Goal: Transaction & Acquisition: Obtain resource

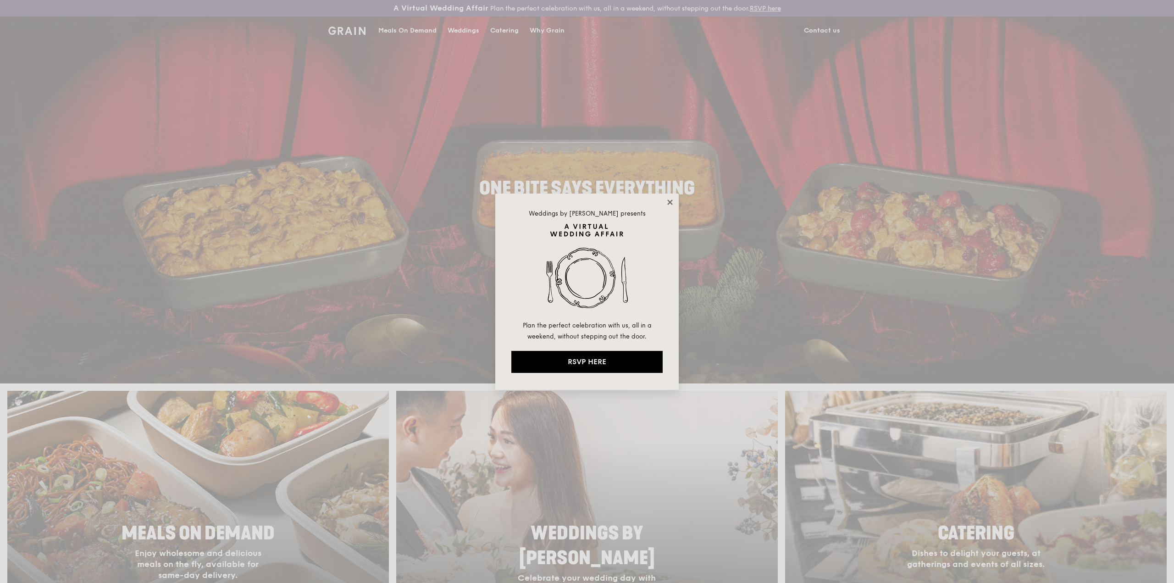
click at [671, 202] on icon at bounding box center [669, 202] width 5 height 5
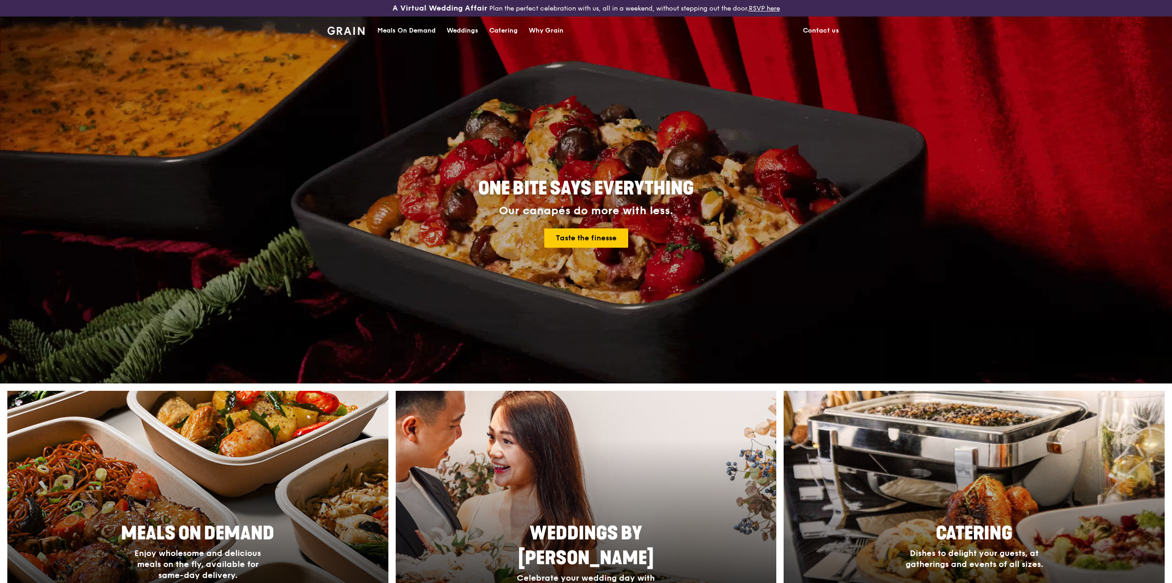
click at [508, 33] on div "Catering" at bounding box center [503, 31] width 28 height 28
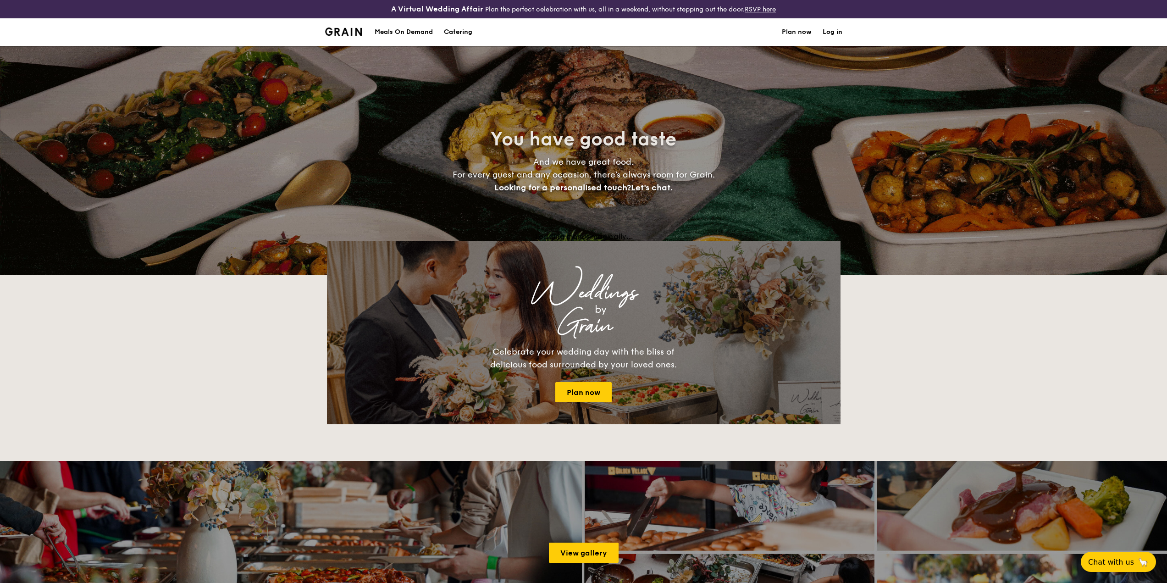
select select
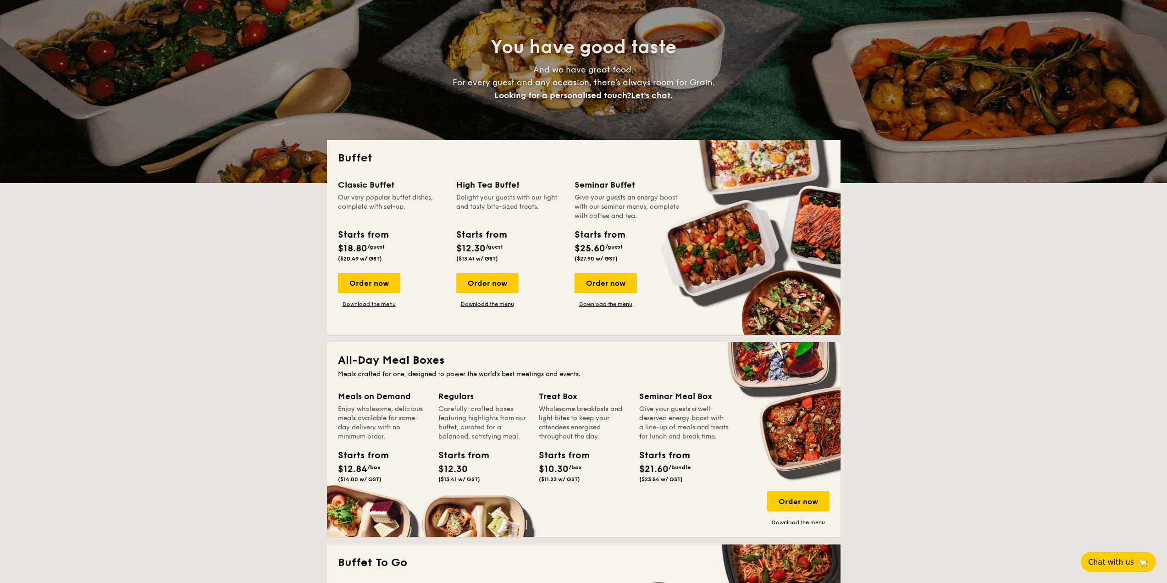
scroll to position [138, 0]
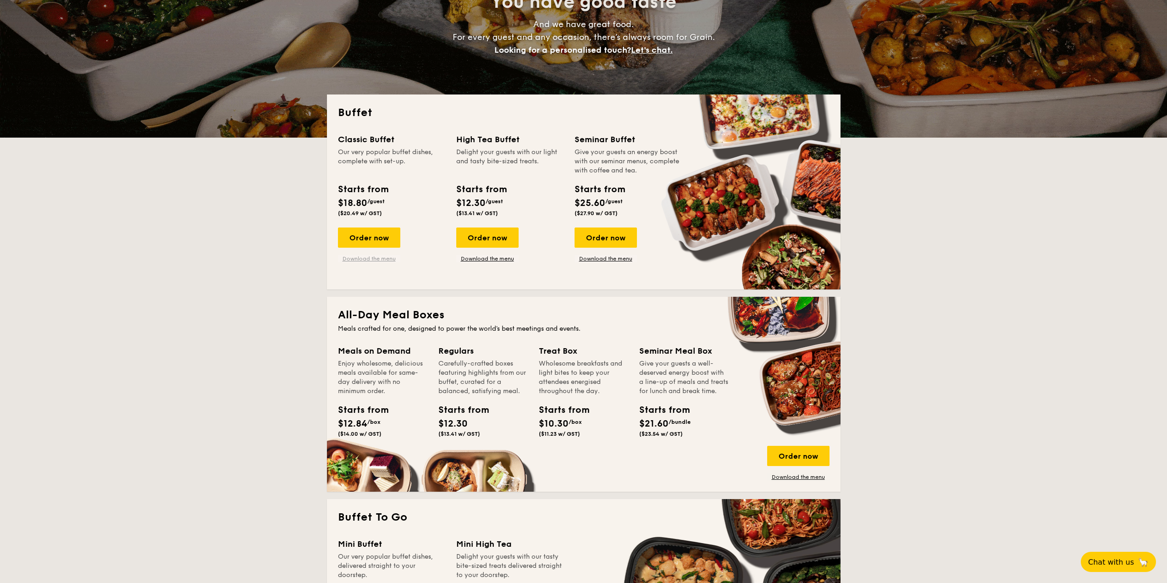
click at [371, 260] on link "Download the menu" at bounding box center [369, 258] width 62 height 7
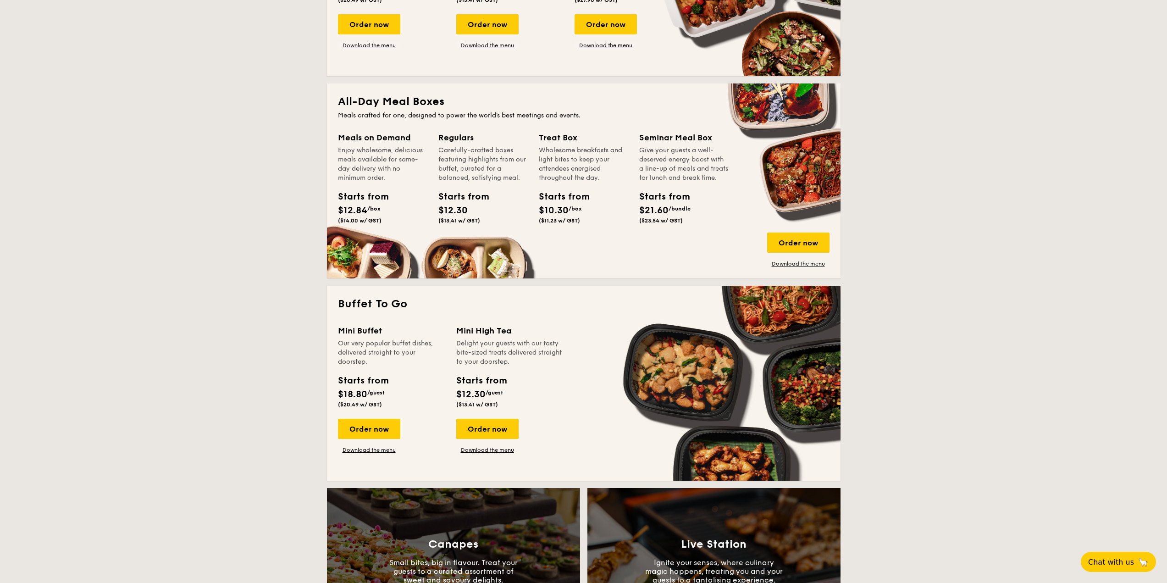
scroll to position [367, 0]
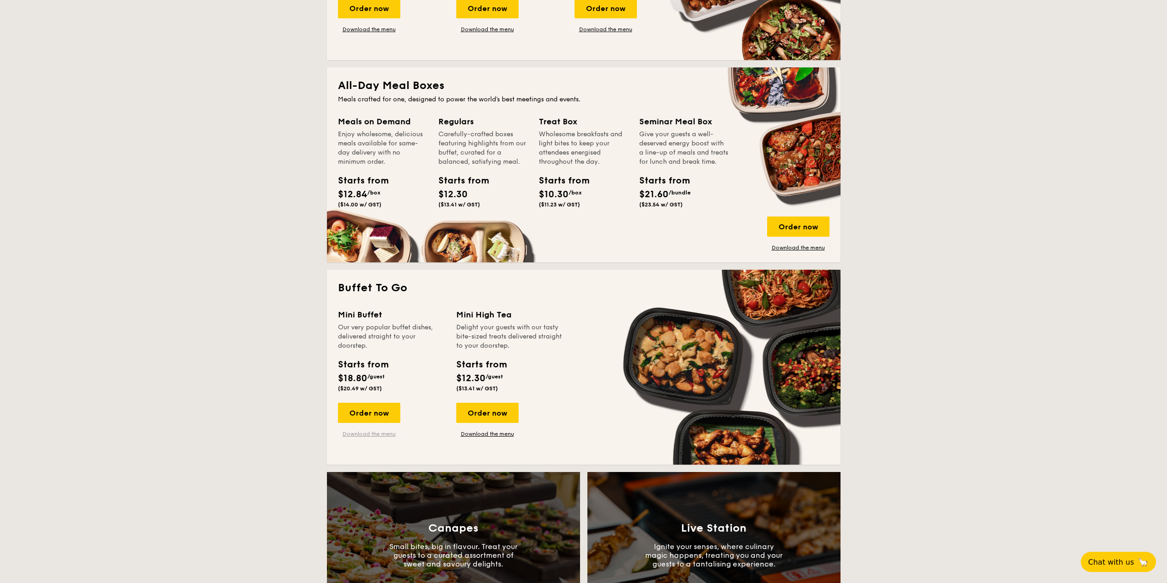
click at [372, 436] on link "Download the menu" at bounding box center [369, 433] width 62 height 7
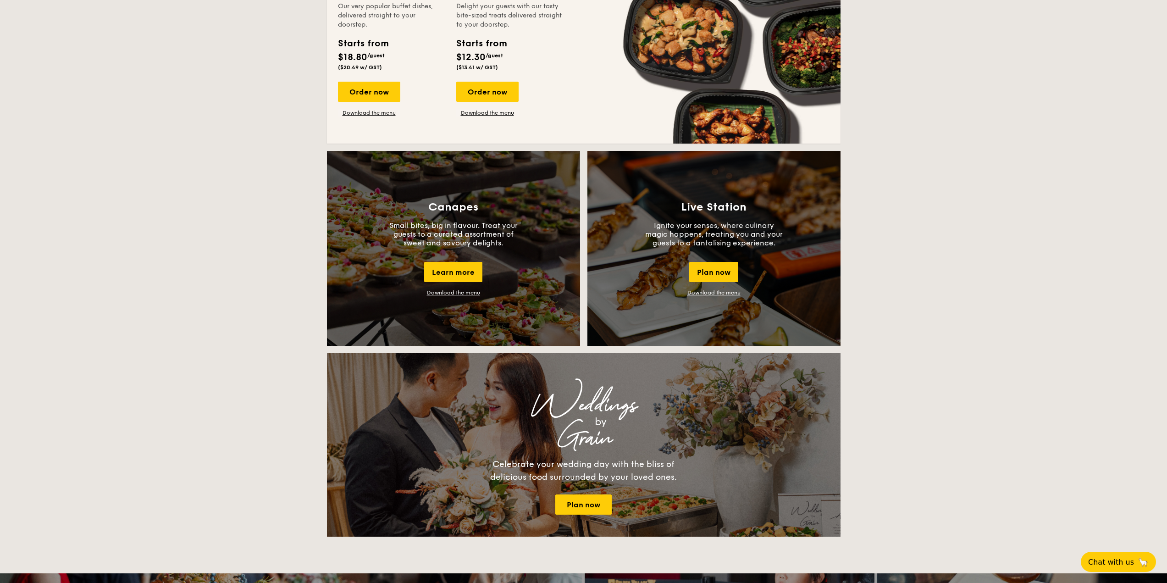
scroll to position [505, 0]
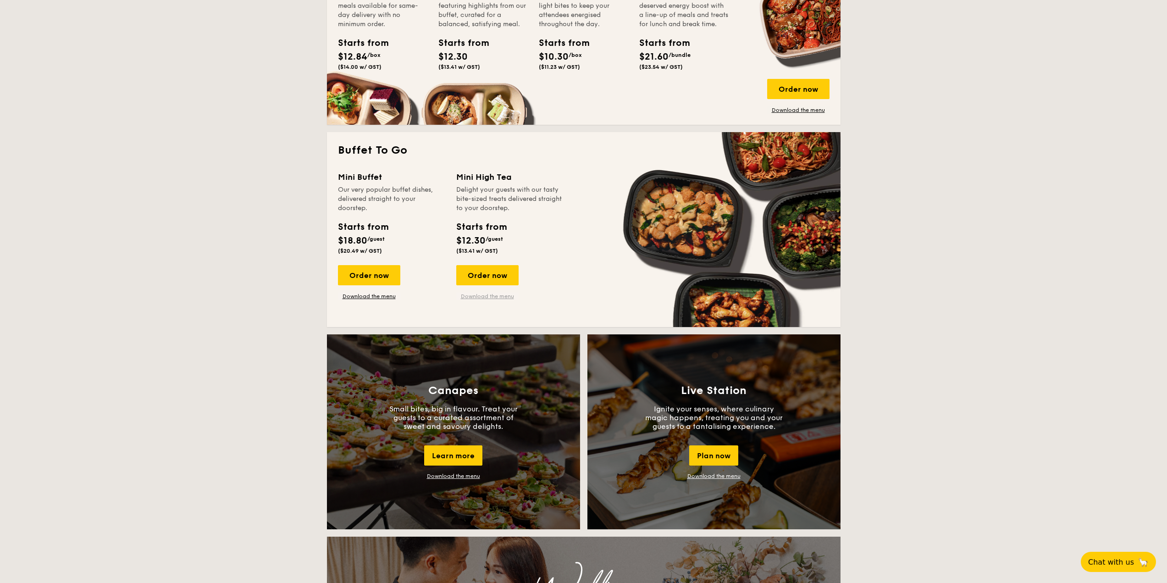
click at [478, 295] on link "Download the menu" at bounding box center [487, 296] width 62 height 7
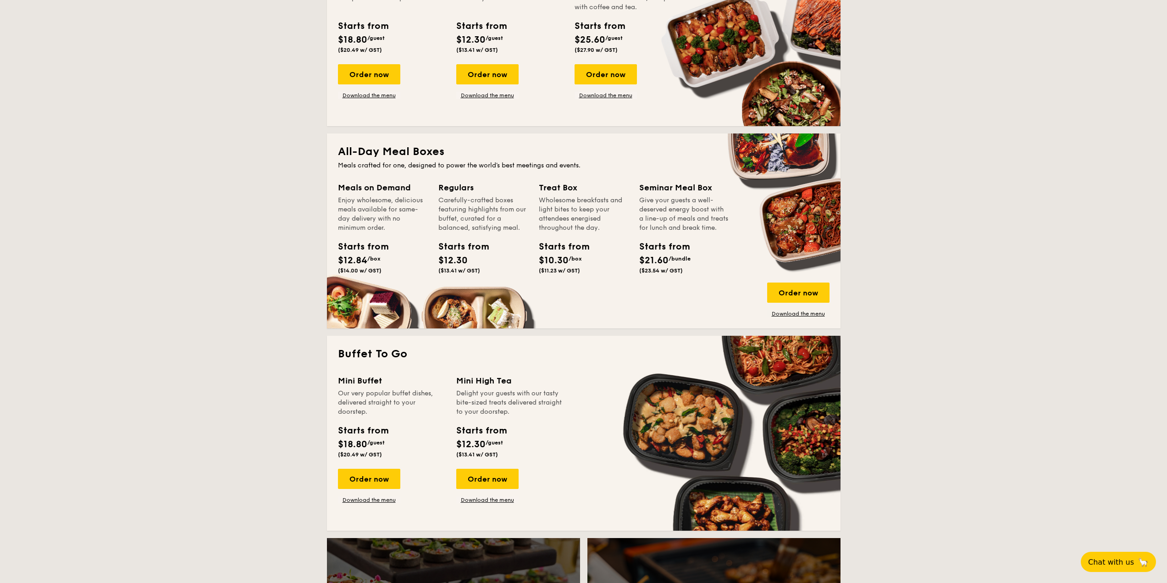
scroll to position [229, 0]
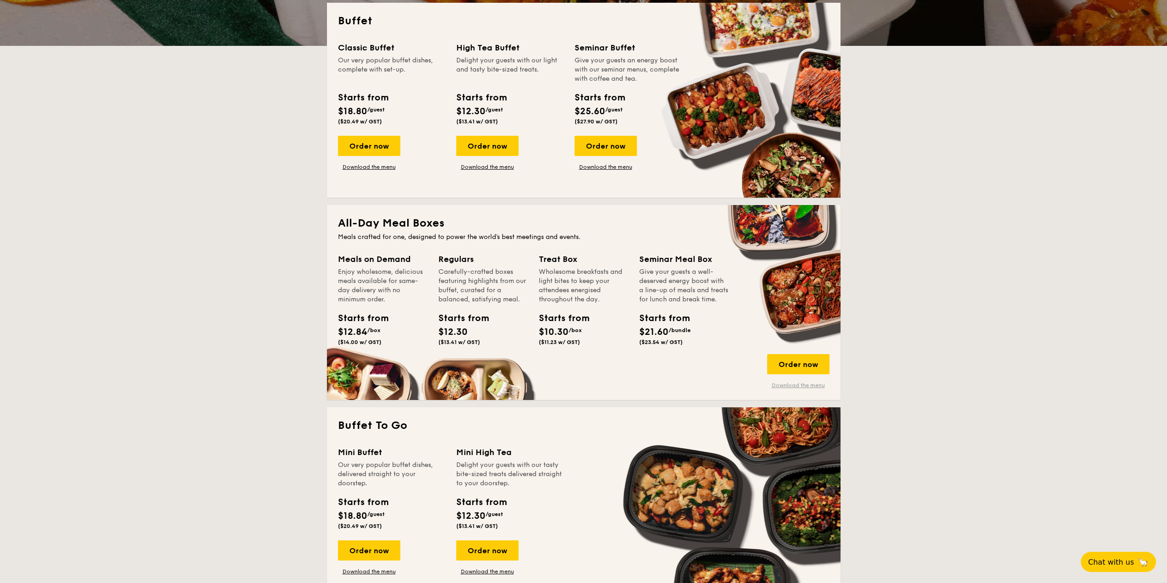
click at [786, 386] on link "Download the menu" at bounding box center [798, 385] width 62 height 7
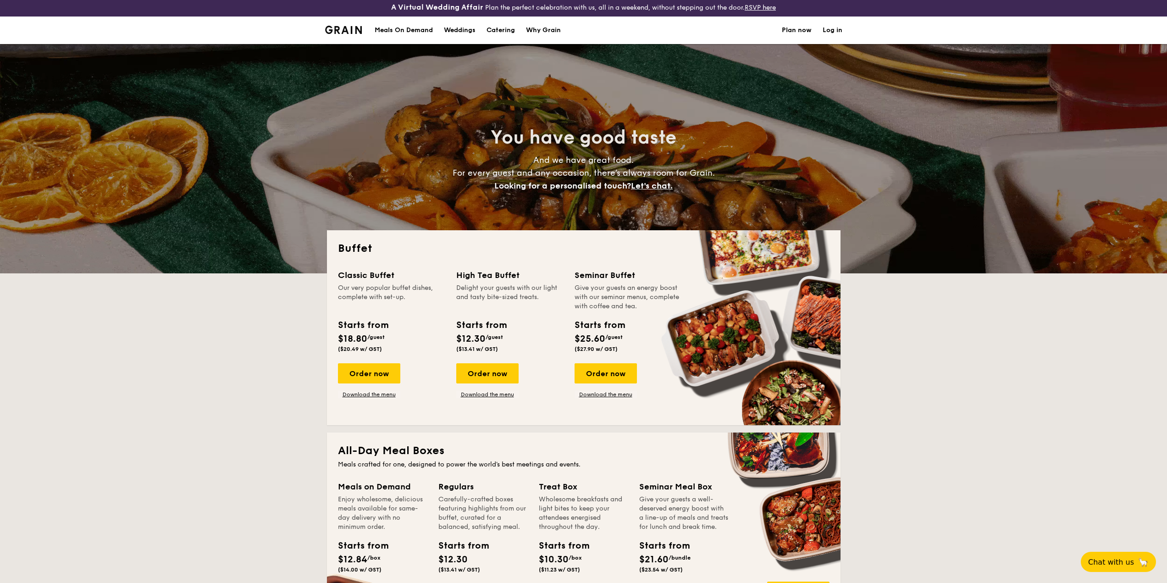
scroll to position [0, 0]
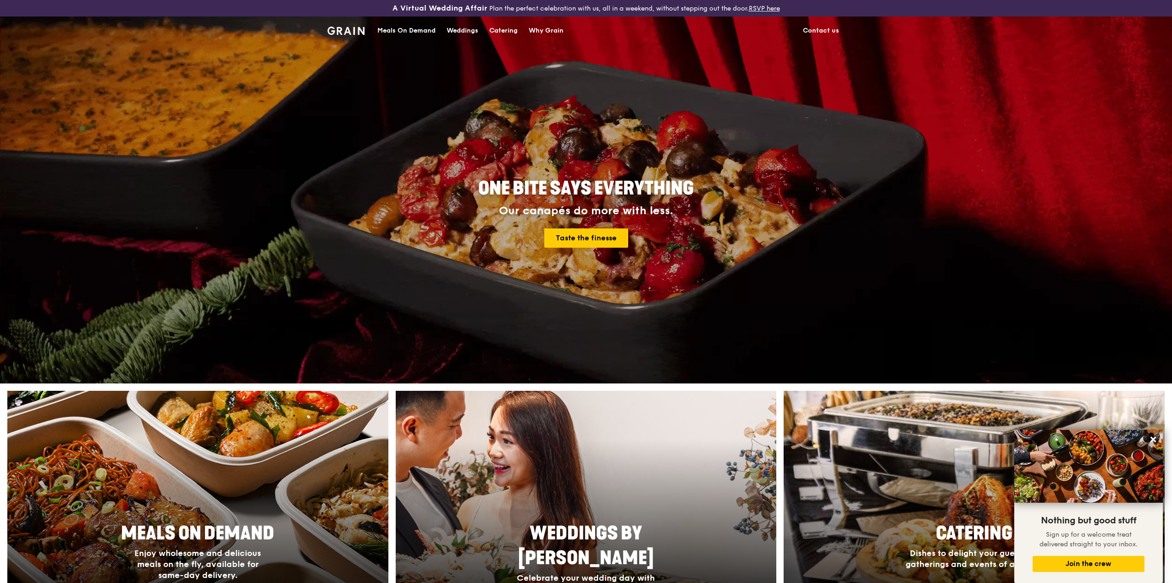
click at [495, 27] on div "Catering" at bounding box center [503, 31] width 28 height 28
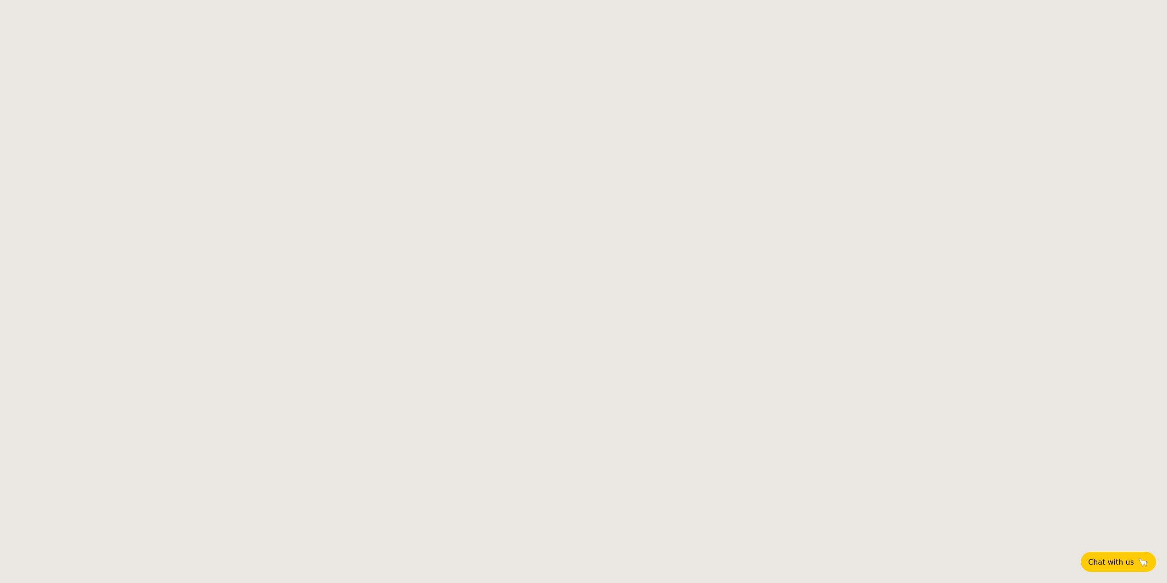
select select
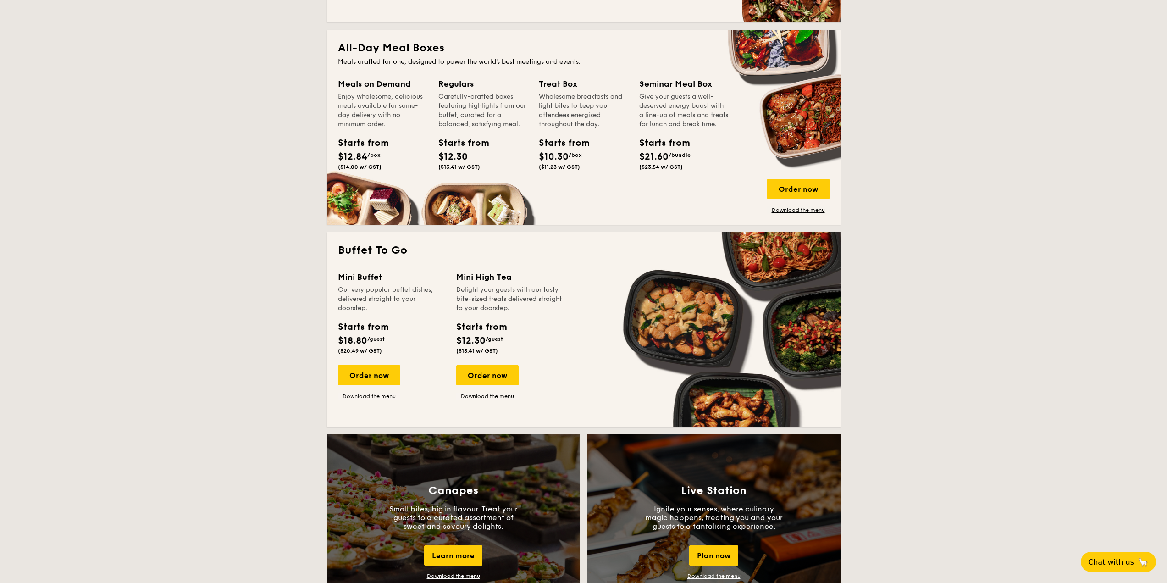
scroll to position [413, 0]
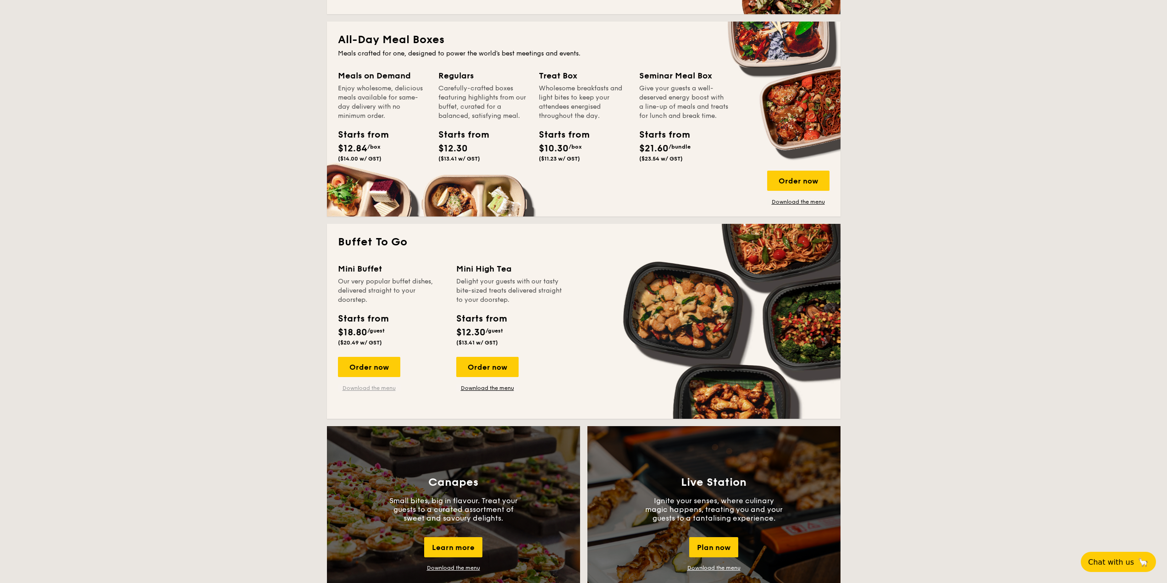
click at [374, 390] on link "Download the menu" at bounding box center [369, 387] width 62 height 7
